Goal: Navigation & Orientation: Find specific page/section

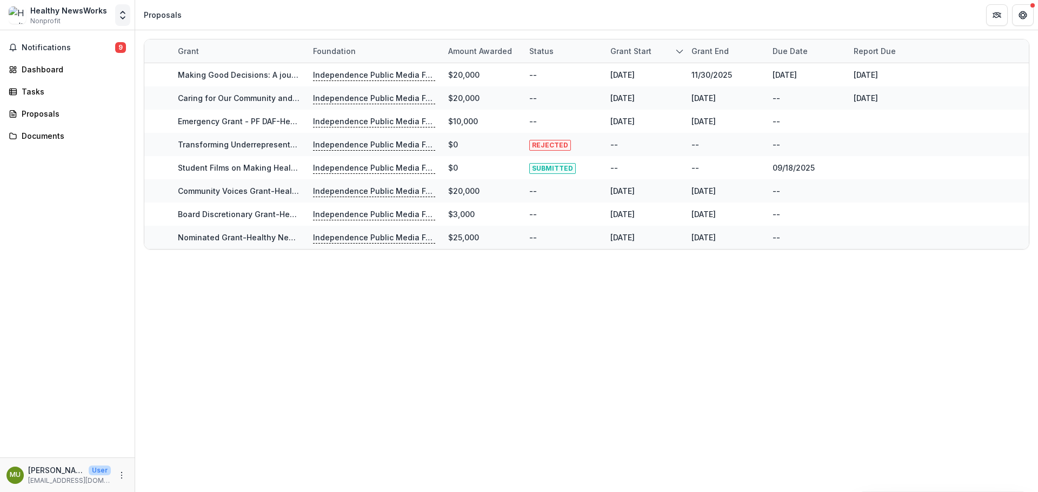
click at [122, 16] on icon "Open entity switcher" at bounding box center [122, 15] width 11 height 11
click at [68, 14] on div "Healthy NewsWorks" at bounding box center [68, 10] width 77 height 11
click at [3, 16] on div "Healthy NewsWorks Nonprofit Team Settings Settings" at bounding box center [67, 16] width 135 height 25
click at [48, 44] on span "Notifications" at bounding box center [68, 47] width 93 height 9
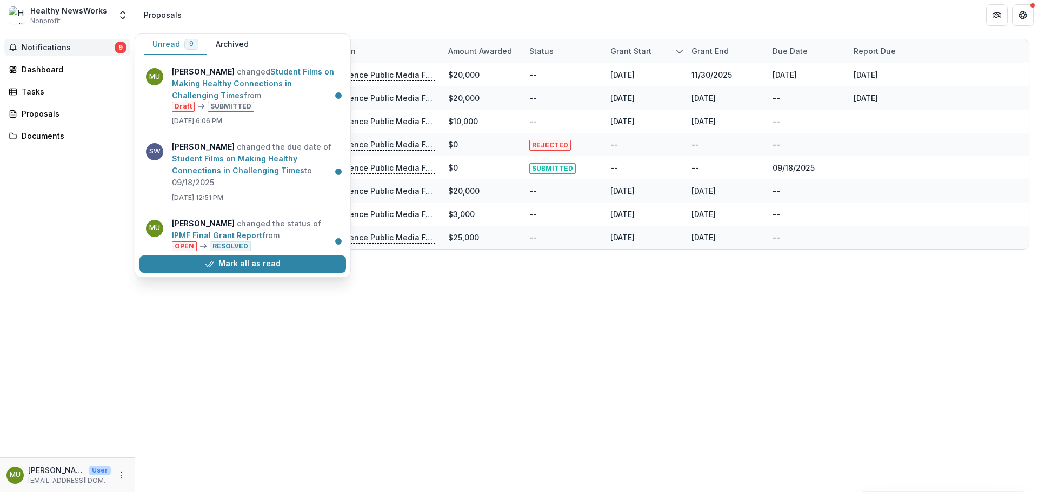
click at [53, 45] on span "Notifications" at bounding box center [68, 47] width 93 height 9
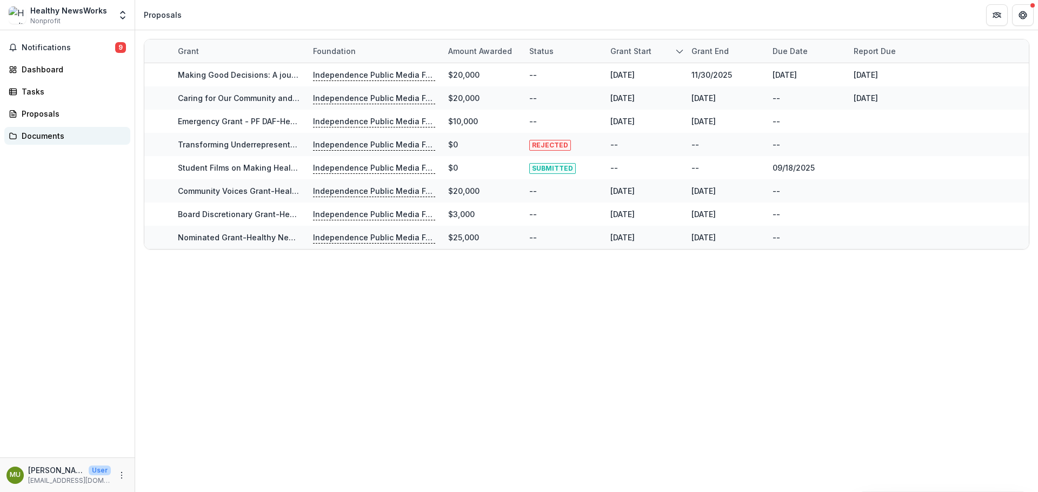
click at [45, 133] on div "Documents" at bounding box center [72, 135] width 100 height 11
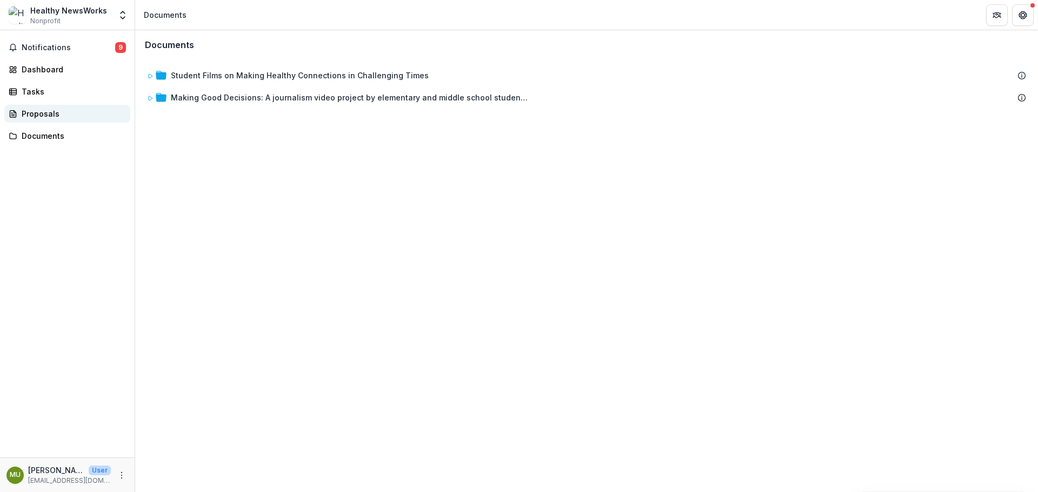
click at [38, 110] on div "Proposals" at bounding box center [72, 113] width 100 height 11
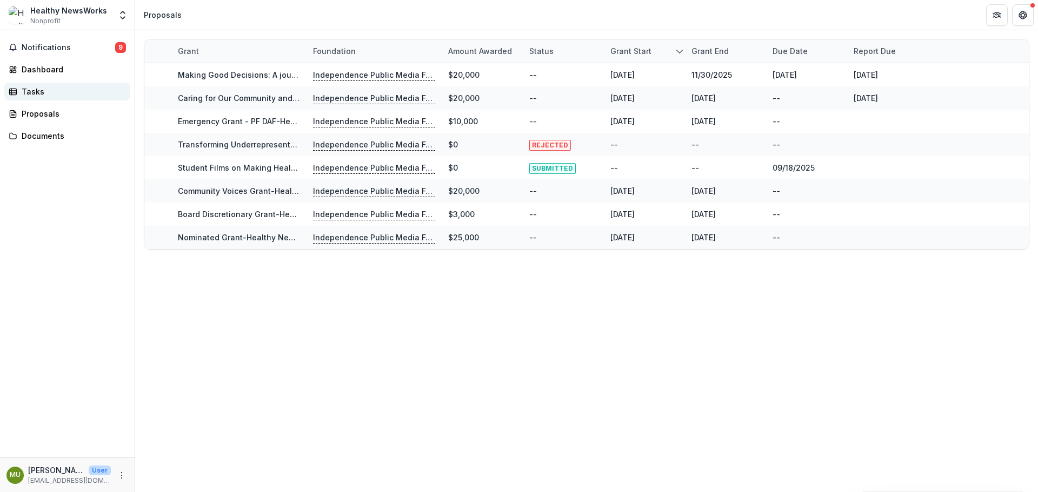
click at [37, 90] on div "Tasks" at bounding box center [72, 91] width 100 height 11
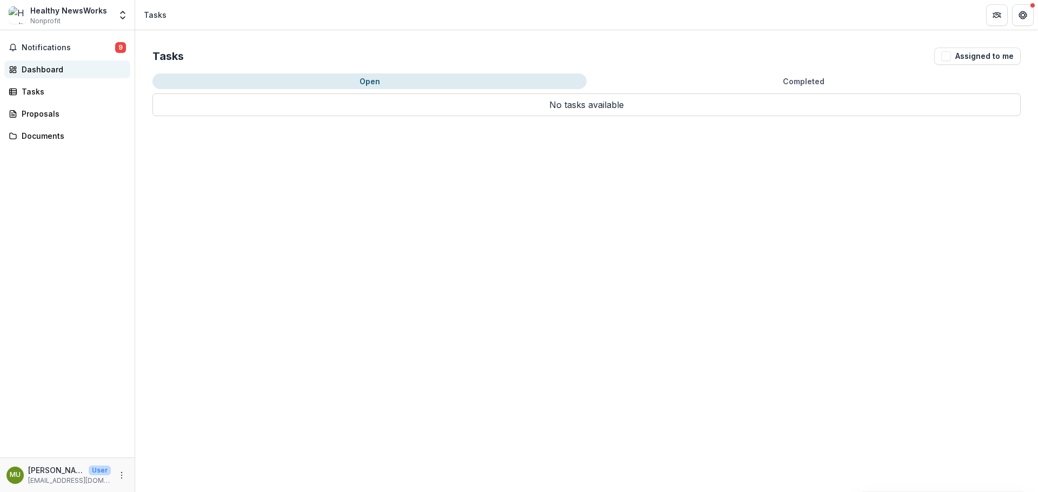
click at [44, 67] on div "Dashboard" at bounding box center [72, 69] width 100 height 11
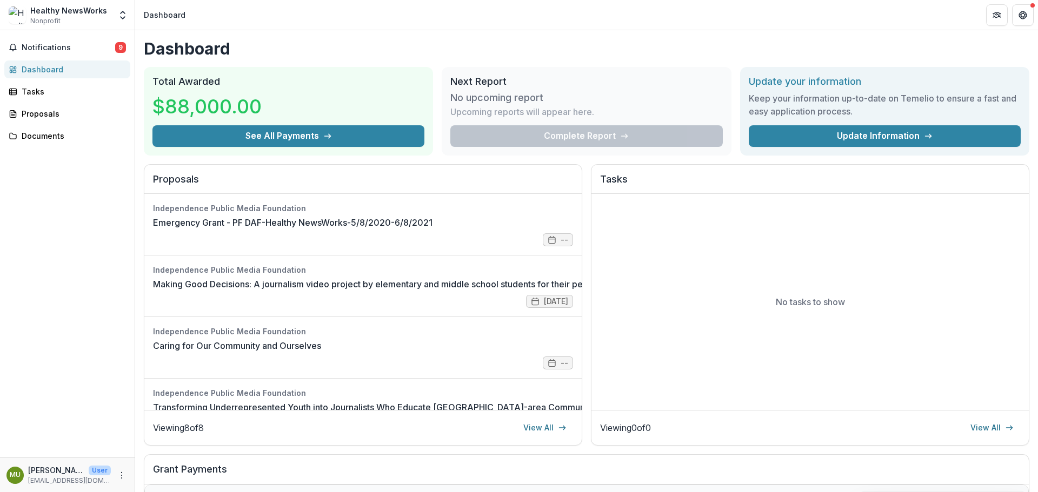
drag, startPoint x: 56, startPoint y: 45, endPoint x: 602, endPoint y: 64, distance: 546.2
click at [285, 64] on main "Notifications 9 Dashboard Tasks Proposals Documents MU [PERSON_NAME] User [EMAI…" at bounding box center [519, 261] width 1038 height 462
click at [1023, 15] on icon "Get Help" at bounding box center [1022, 15] width 9 height 9
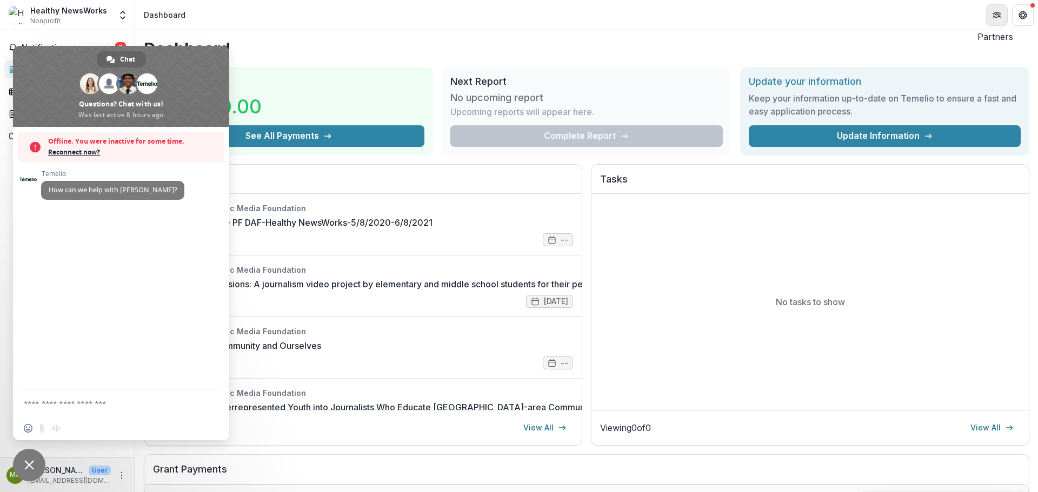
click at [994, 16] on icon "Partners" at bounding box center [996, 15] width 9 height 9
drag, startPoint x: 992, startPoint y: 41, endPoint x: 983, endPoint y: 47, distance: 11.2
click at [123, 17] on icon "Open entity switcher" at bounding box center [122, 15] width 11 height 11
click at [319, 10] on header "Dashboard" at bounding box center [586, 15] width 903 height 30
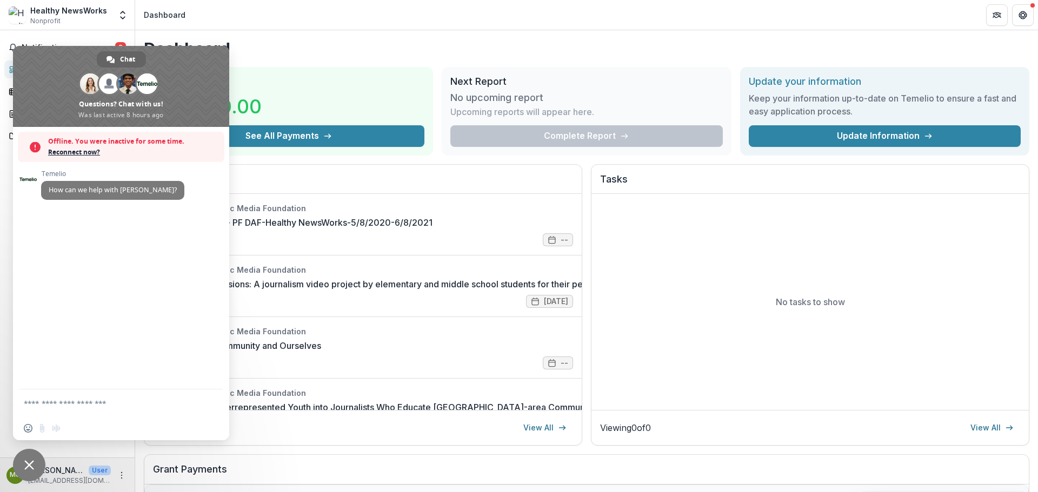
drag, startPoint x: 262, startPoint y: 72, endPoint x: 257, endPoint y: 79, distance: 8.2
click at [262, 74] on div "Total Awarded $88,000.00 See All Payments" at bounding box center [288, 111] width 289 height 89
click at [238, 19] on header "Dashboard" at bounding box center [586, 15] width 903 height 30
click at [25, 457] on span "Close chat" at bounding box center [29, 465] width 32 height 32
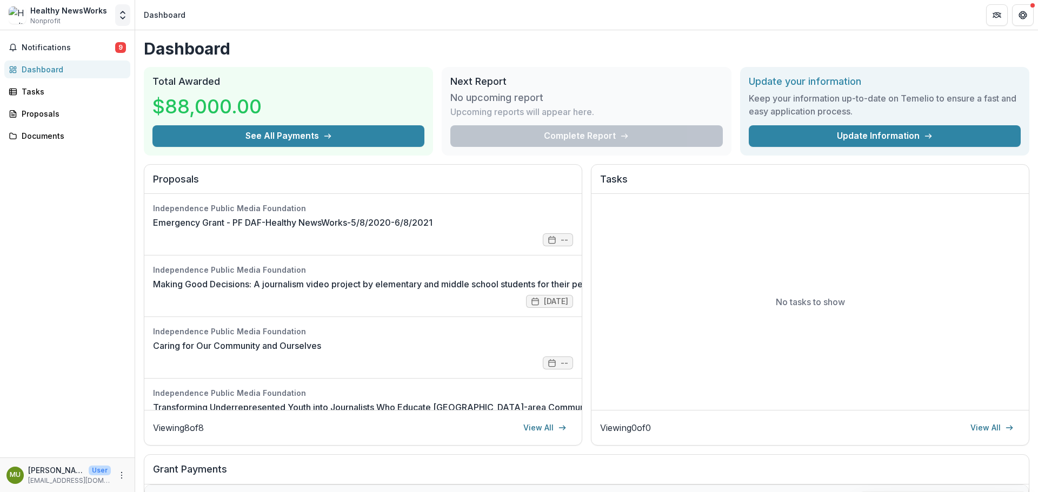
click at [123, 10] on icon "Open entity switcher" at bounding box center [122, 15] width 11 height 11
click at [121, 18] on polyline "Open entity switcher" at bounding box center [123, 18] width 4 height 2
click at [41, 70] on div "Dashboard" at bounding box center [72, 69] width 100 height 11
click at [58, 45] on span "Notifications" at bounding box center [68, 47] width 93 height 9
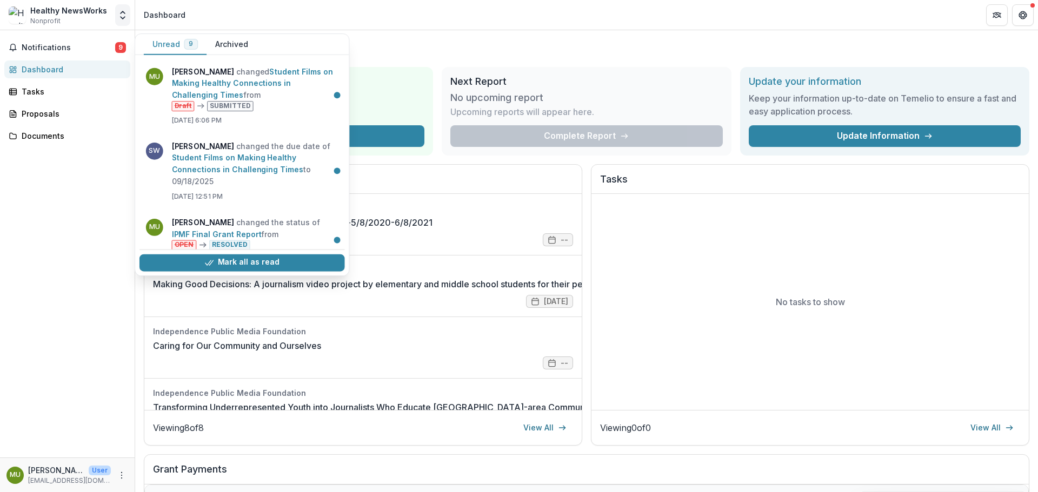
click at [124, 11] on icon "Open entity switcher" at bounding box center [122, 15] width 11 height 11
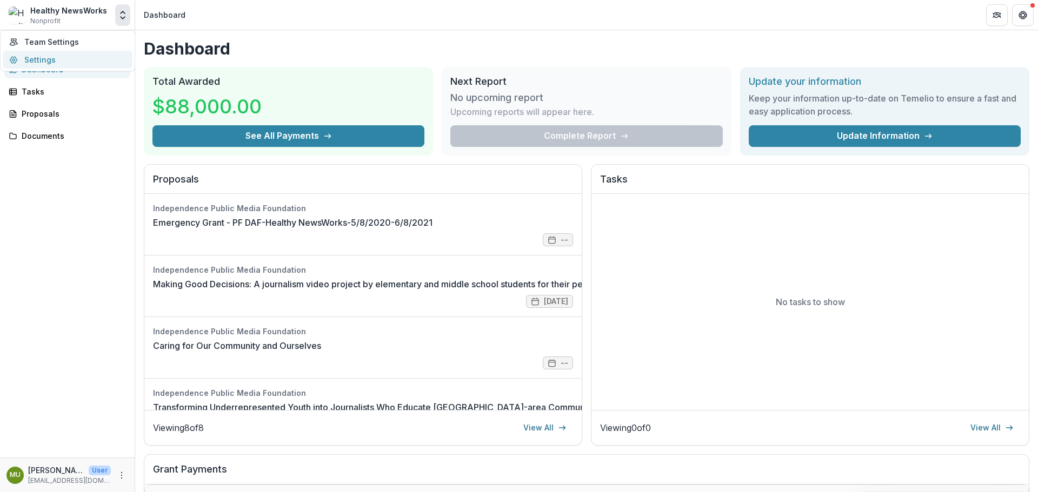
click at [42, 60] on link "Settings" at bounding box center [68, 60] width 130 height 18
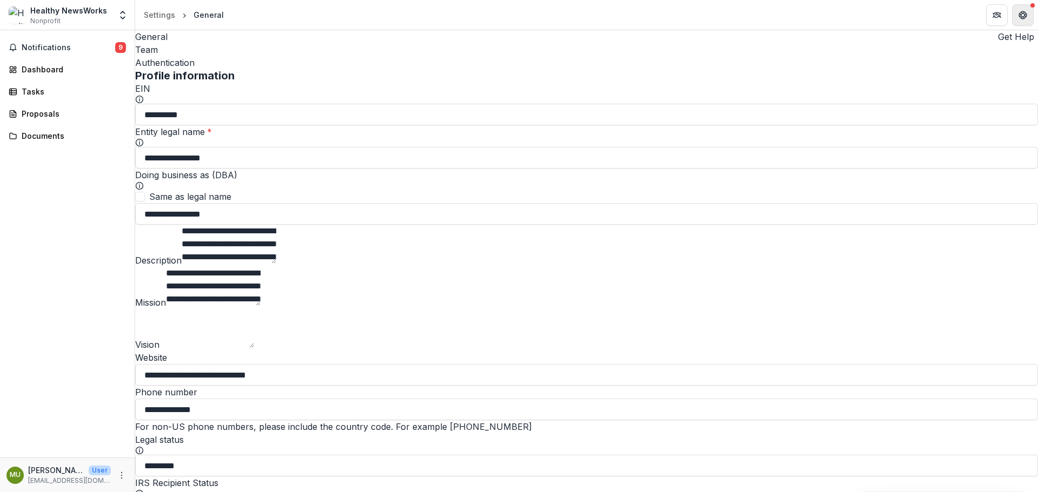
click at [1022, 18] on icon "Get Help" at bounding box center [1022, 15] width 9 height 9
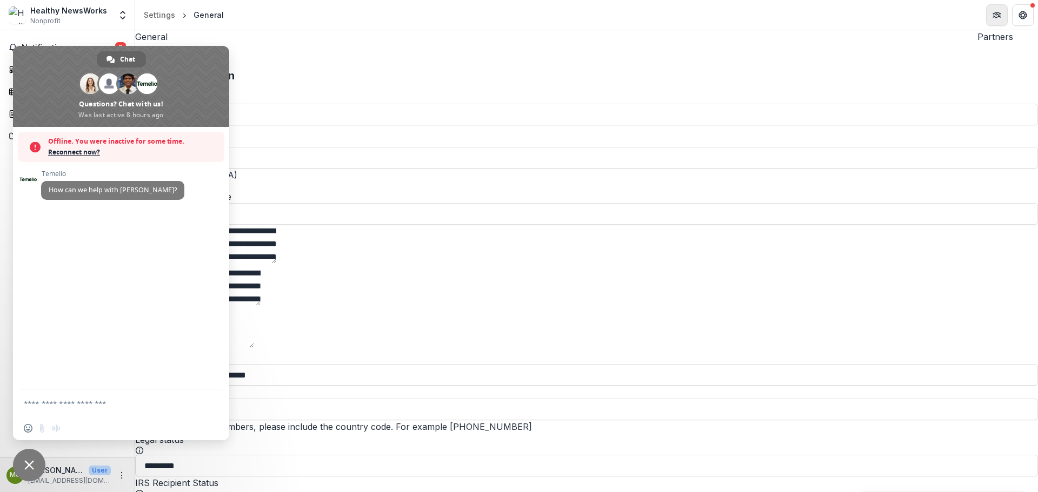
click at [993, 14] on icon "Partners" at bounding box center [996, 15] width 9 height 9
click at [721, 492] on header "Temelio Partners" at bounding box center [519, 498] width 1038 height 13
